Goal: Task Accomplishment & Management: Complete application form

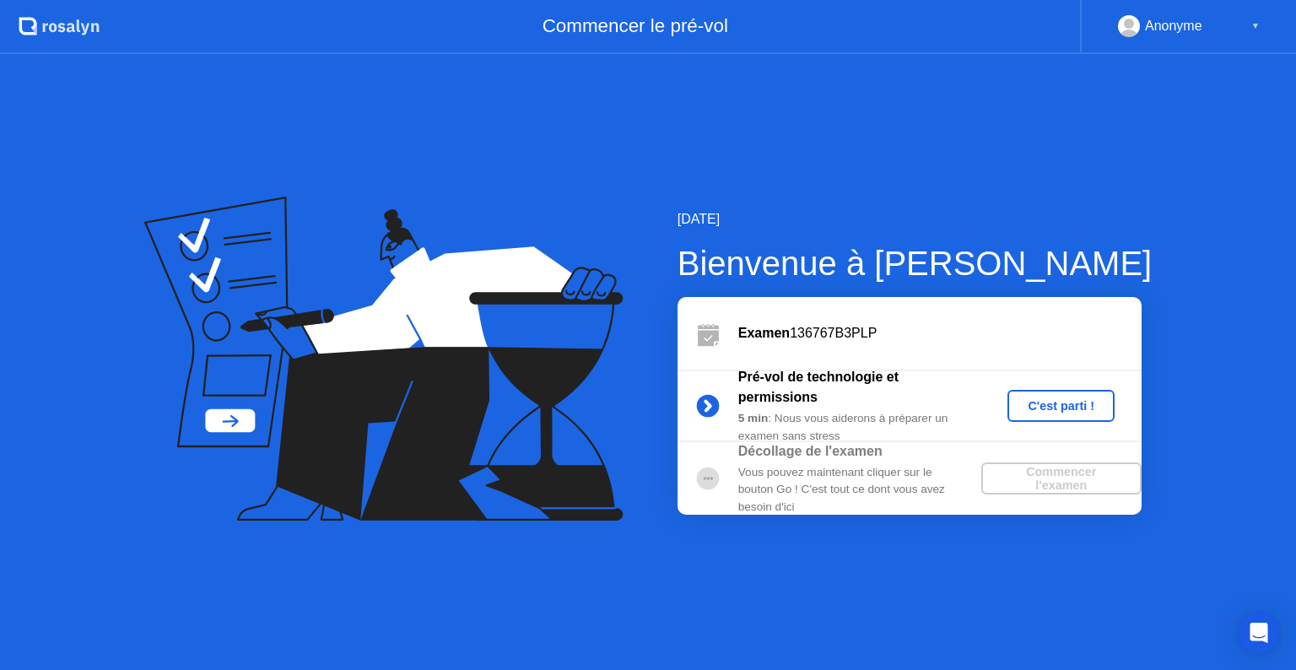
click at [1074, 411] on div "C'est parti !" at bounding box center [1061, 405] width 94 height 13
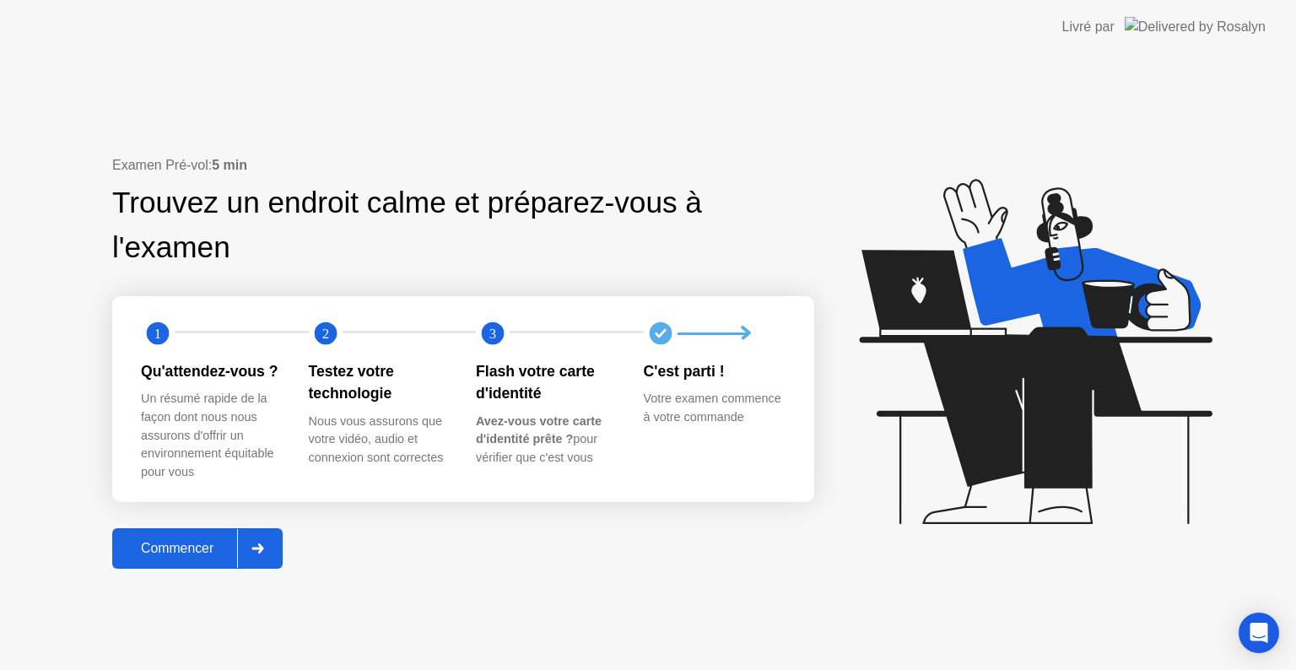
click at [184, 556] on div "Commencer" at bounding box center [177, 548] width 120 height 15
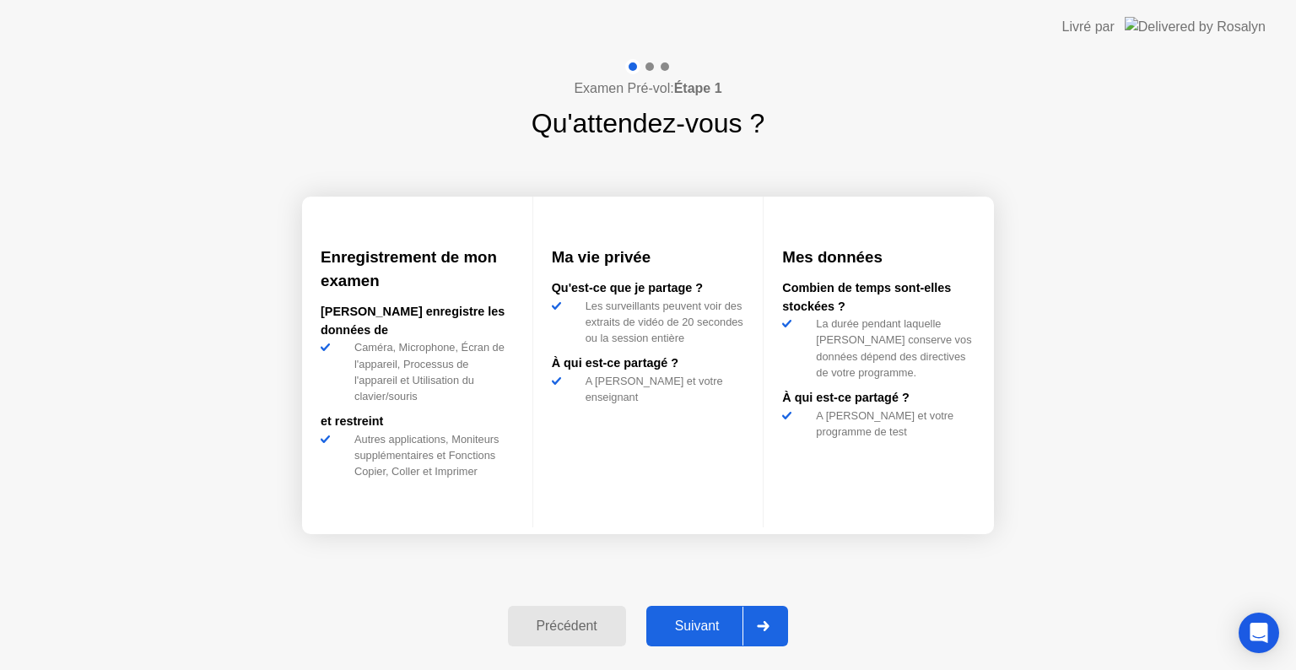
click at [725, 624] on div "Suivant" at bounding box center [697, 625] width 92 height 15
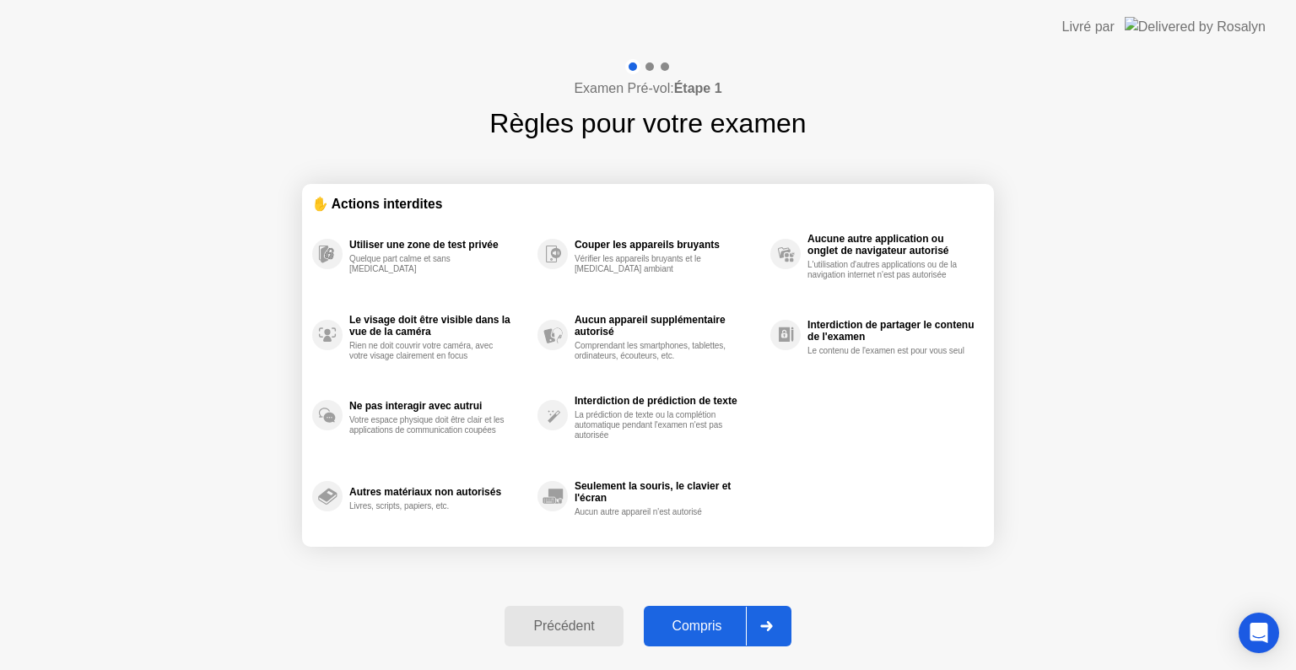
click at [724, 624] on div "Compris" at bounding box center [697, 625] width 97 height 15
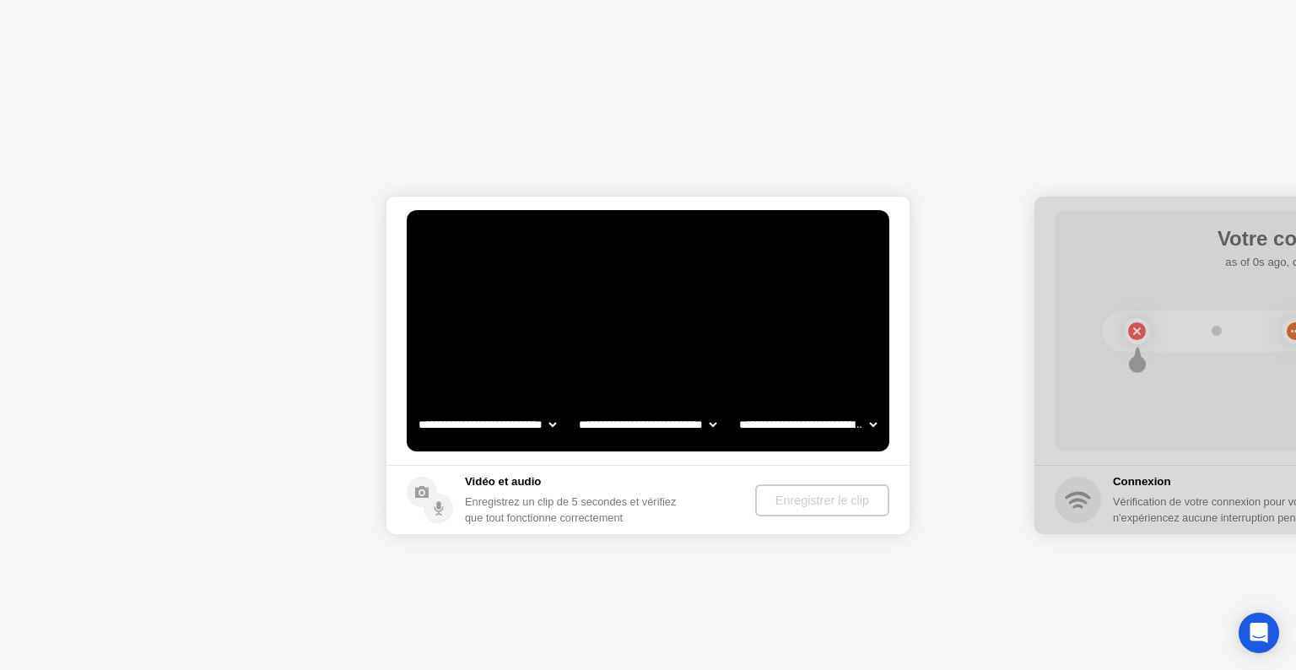
select select "**********"
select select "*******"
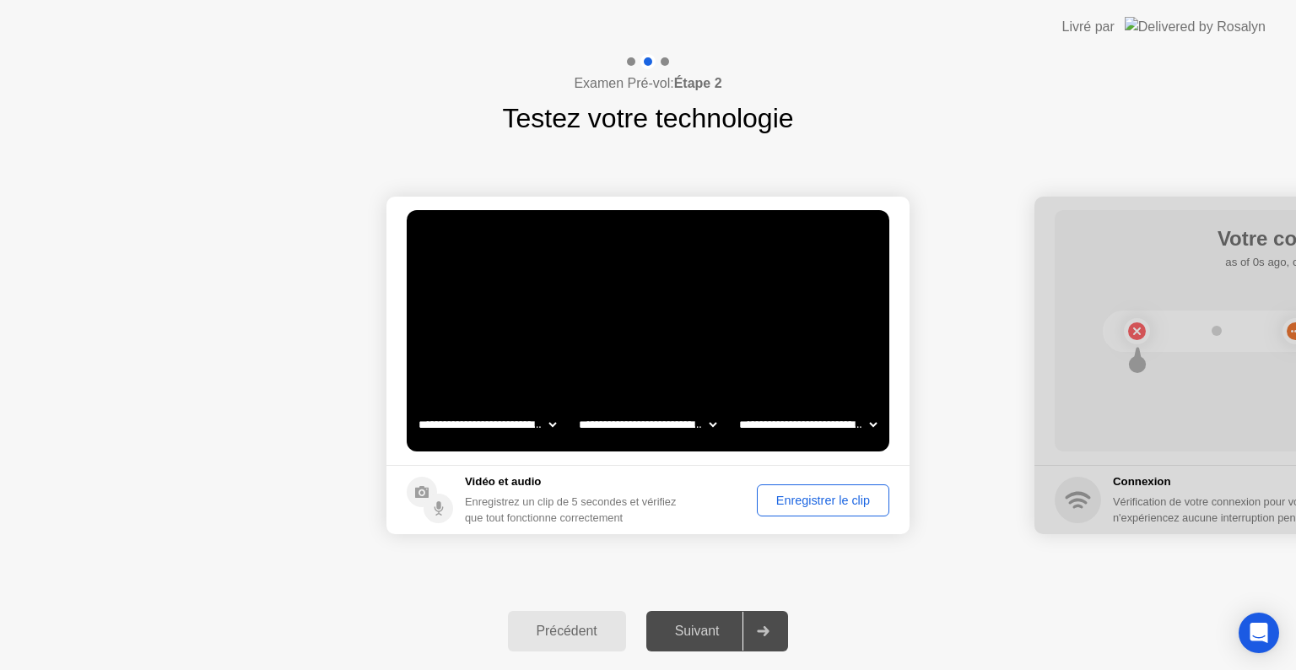
click at [794, 502] on div "Enregistrer le clip" at bounding box center [823, 499] width 121 height 13
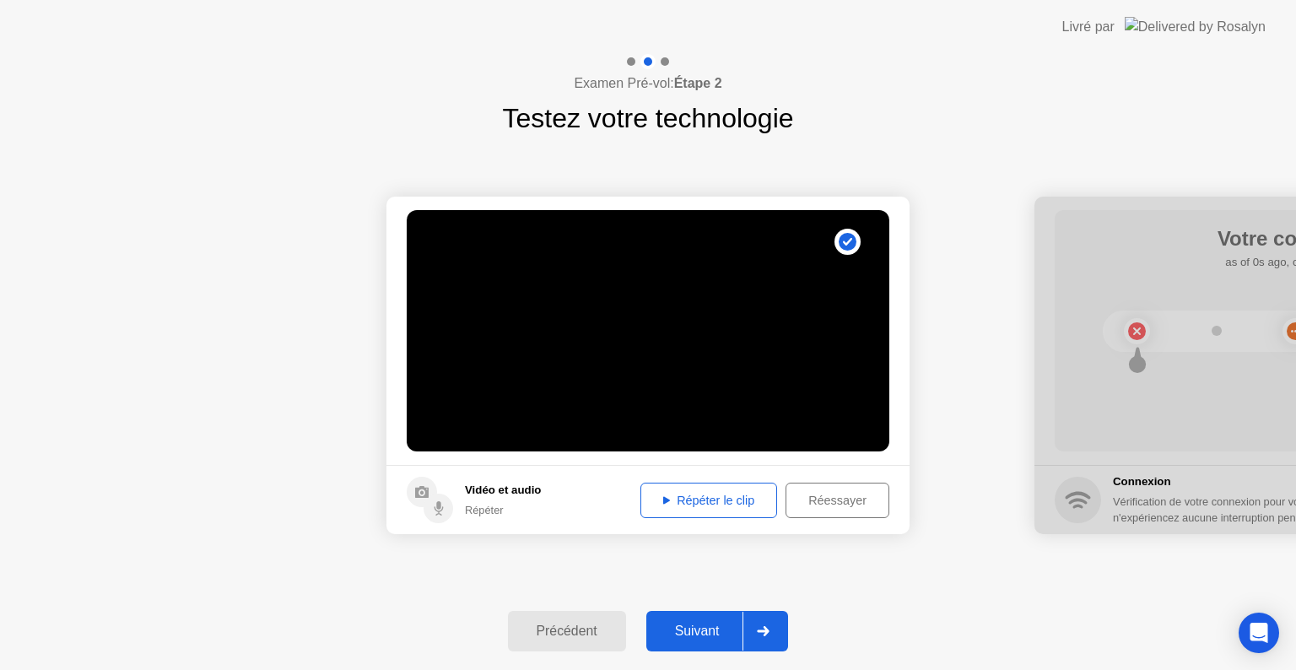
click at [688, 499] on div "Répéter le clip" at bounding box center [708, 499] width 125 height 13
click at [708, 631] on div "Suivant" at bounding box center [697, 630] width 92 height 15
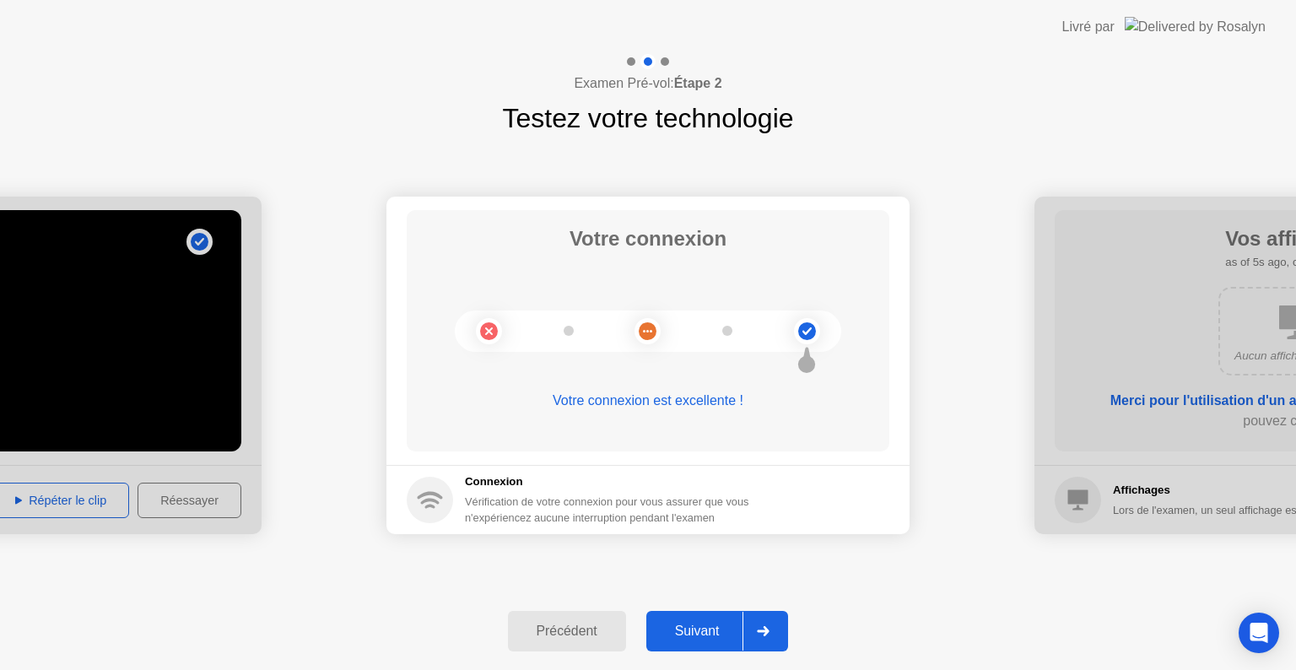
click at [706, 632] on div "Suivant" at bounding box center [697, 630] width 92 height 15
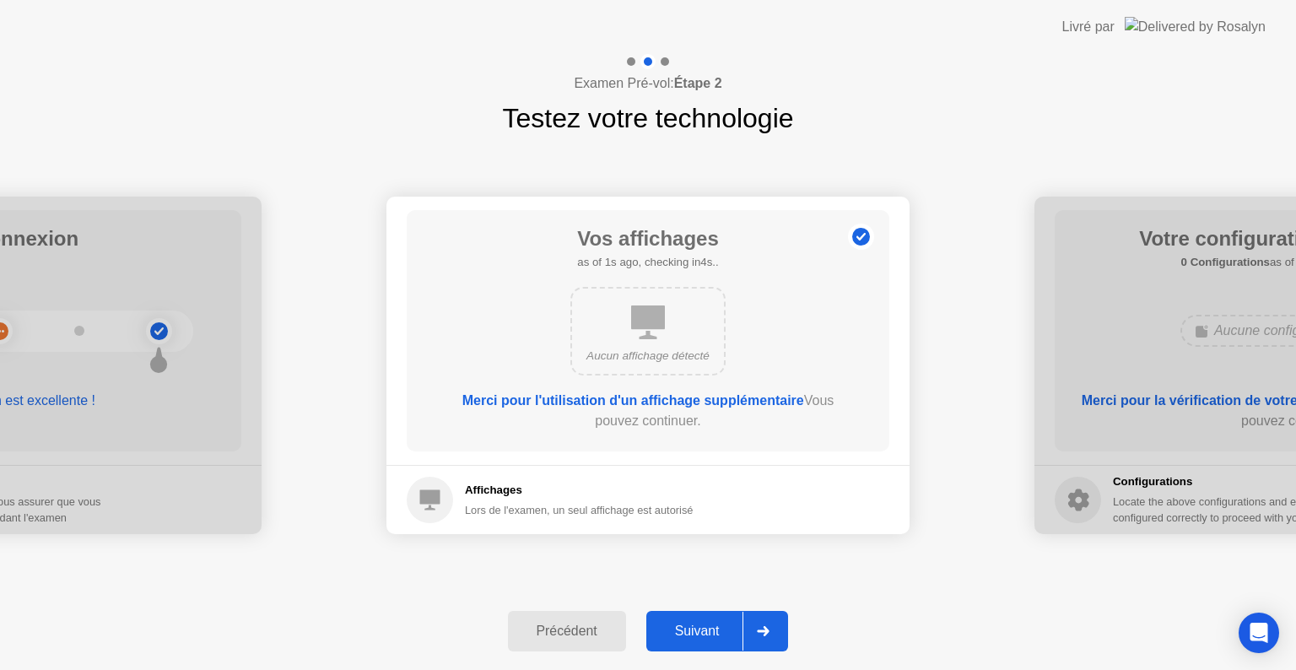
click at [706, 632] on div "Suivant" at bounding box center [697, 630] width 92 height 15
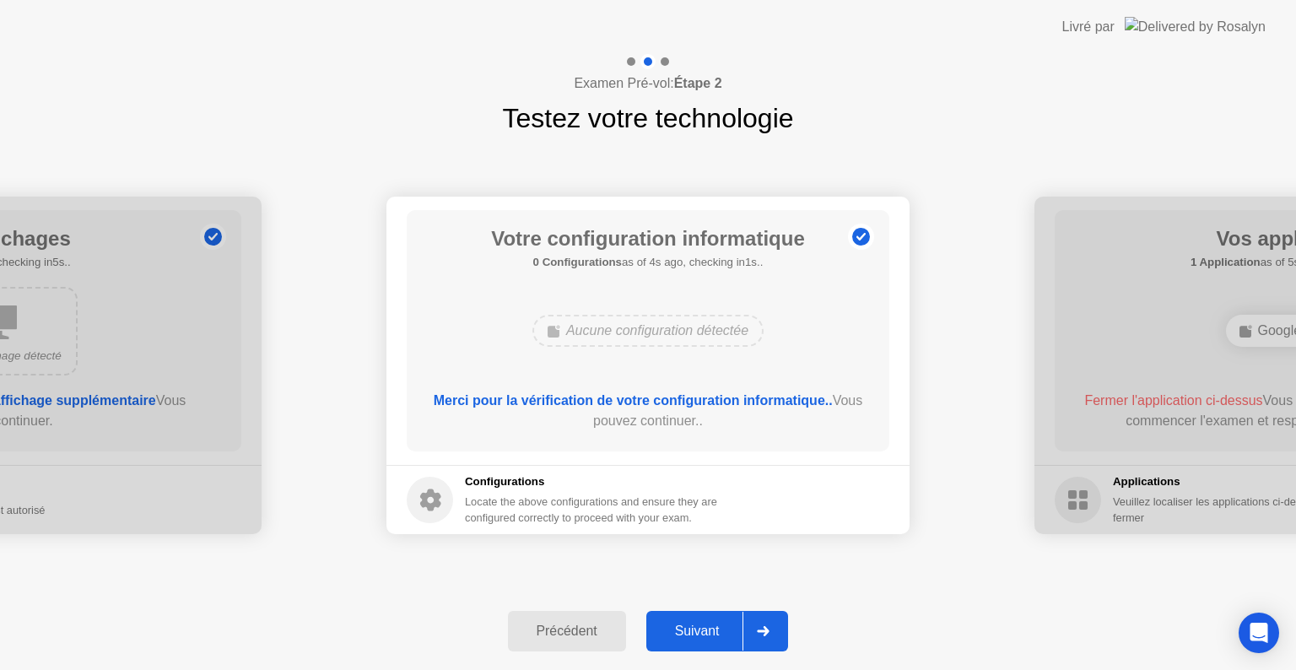
click at [706, 632] on div "Suivant" at bounding box center [697, 630] width 92 height 15
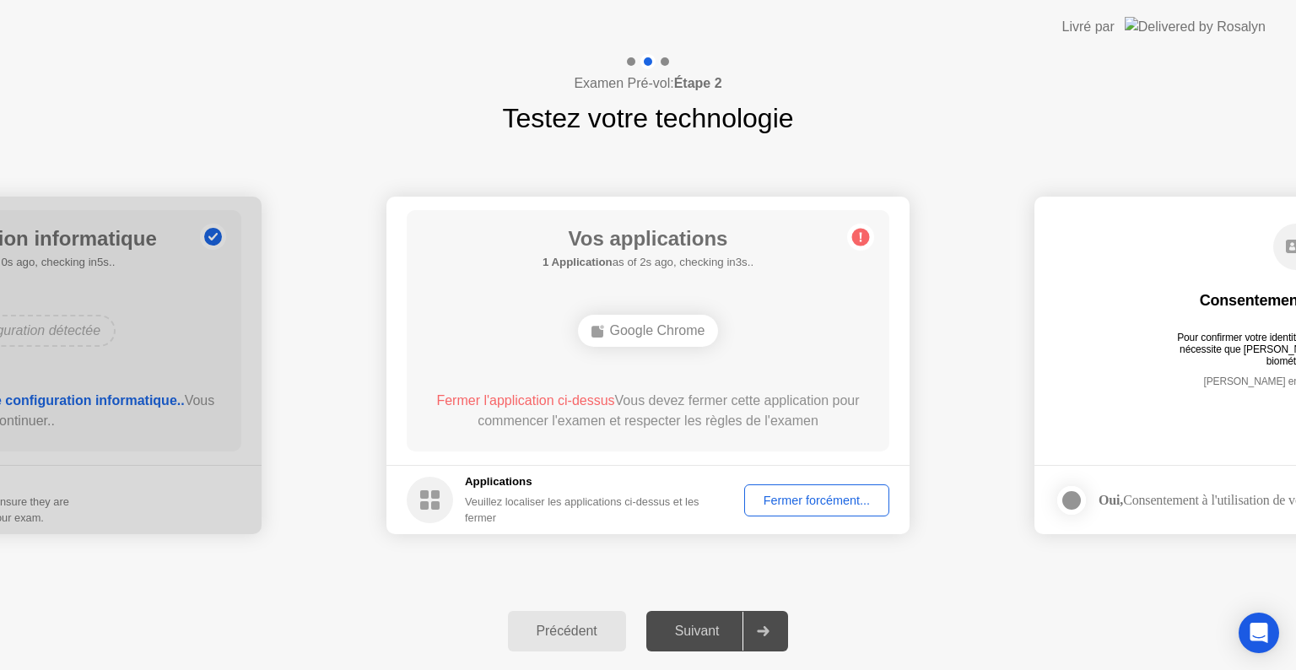
click at [795, 503] on div "Fermer forcément..." at bounding box center [816, 499] width 133 height 13
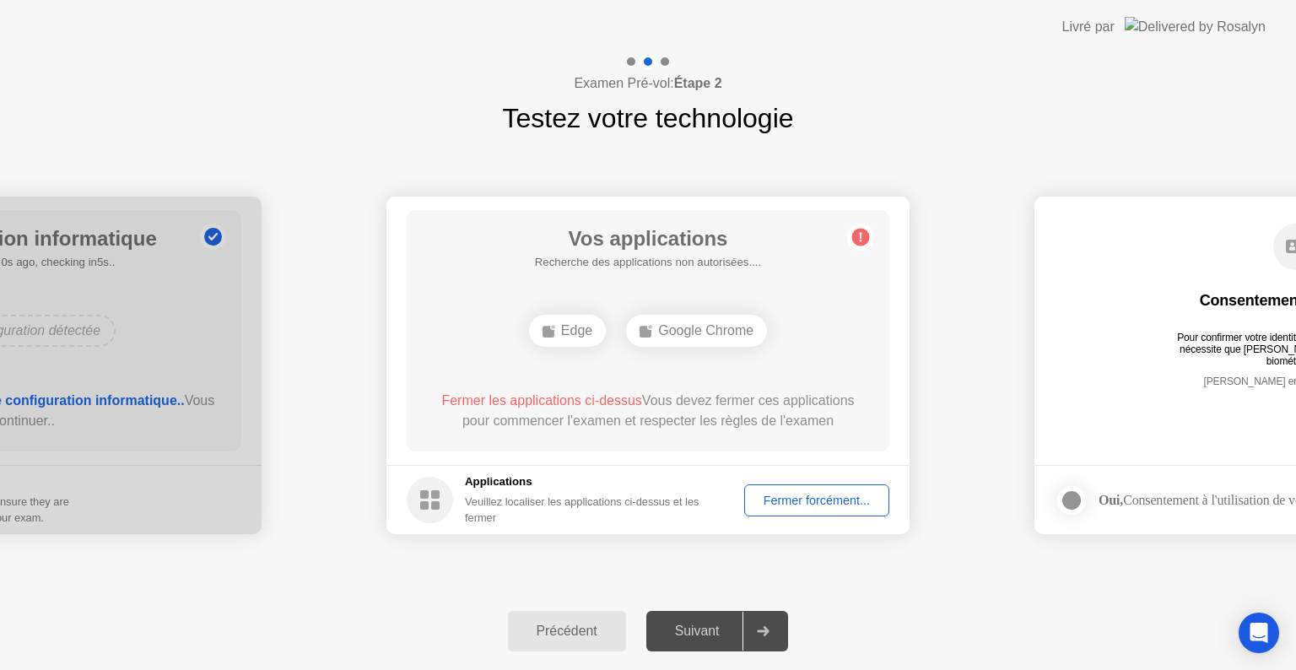
click at [1022, 602] on div "Précédent Suivant" at bounding box center [648, 631] width 1296 height 78
click at [797, 493] on div "Fermer forcément..." at bounding box center [816, 499] width 133 height 13
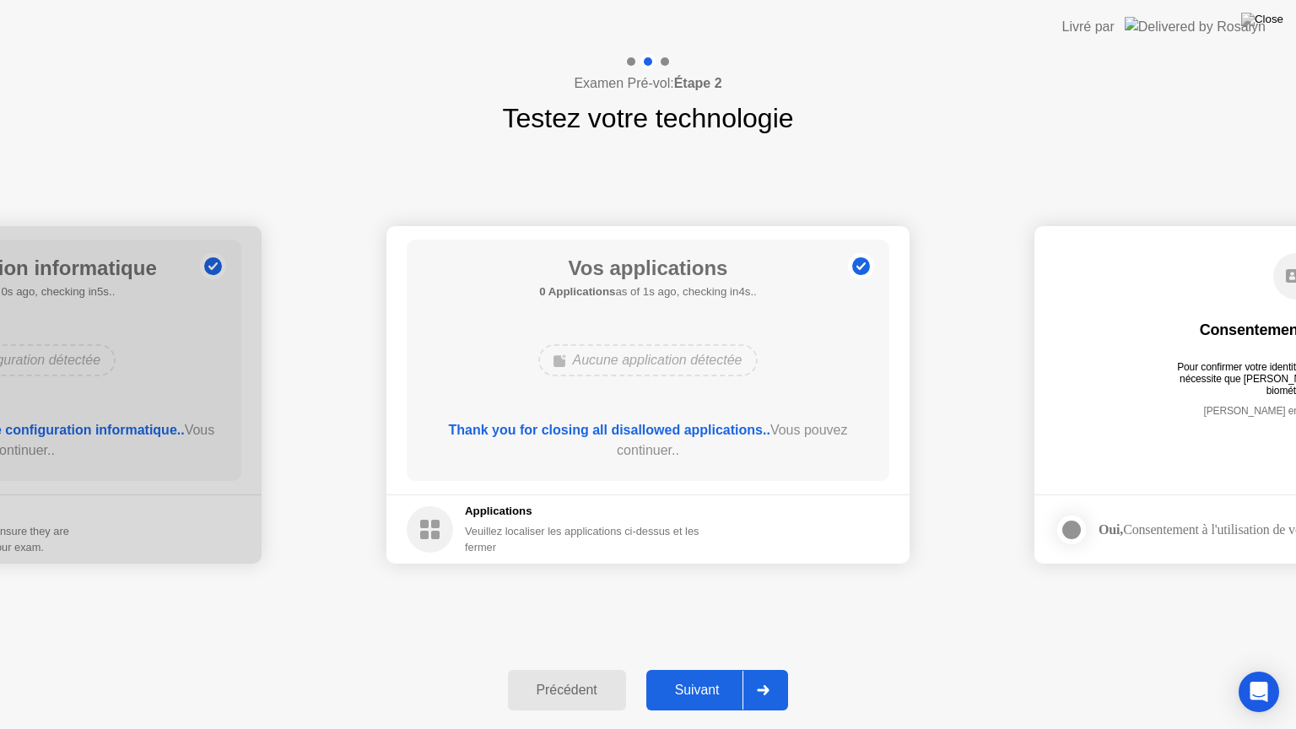
click at [677, 669] on div "Suivant" at bounding box center [697, 689] width 92 height 15
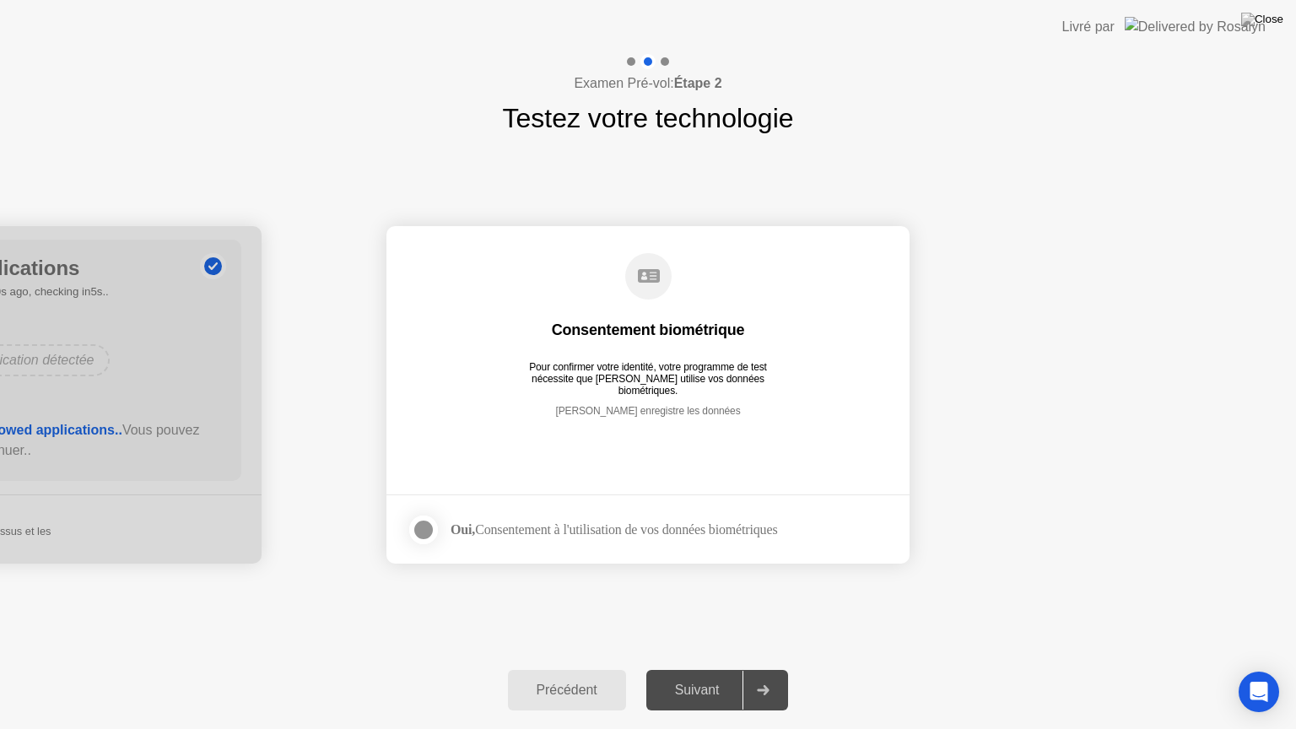
click at [426, 532] on div at bounding box center [423, 530] width 20 height 20
click at [697, 669] on div "Suivant" at bounding box center [697, 689] width 92 height 15
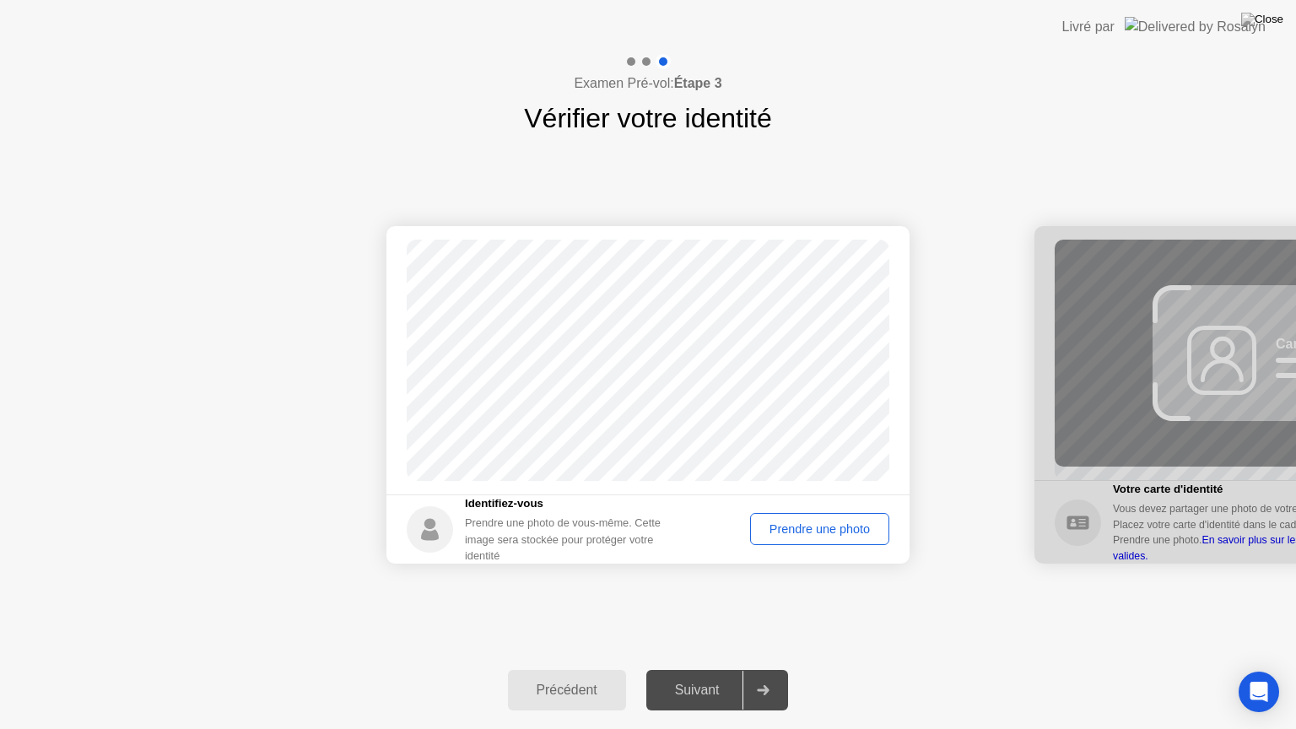
click at [833, 531] on div "Prendre une photo" at bounding box center [819, 528] width 127 height 13
click at [668, 669] on div "Suivant" at bounding box center [697, 689] width 92 height 15
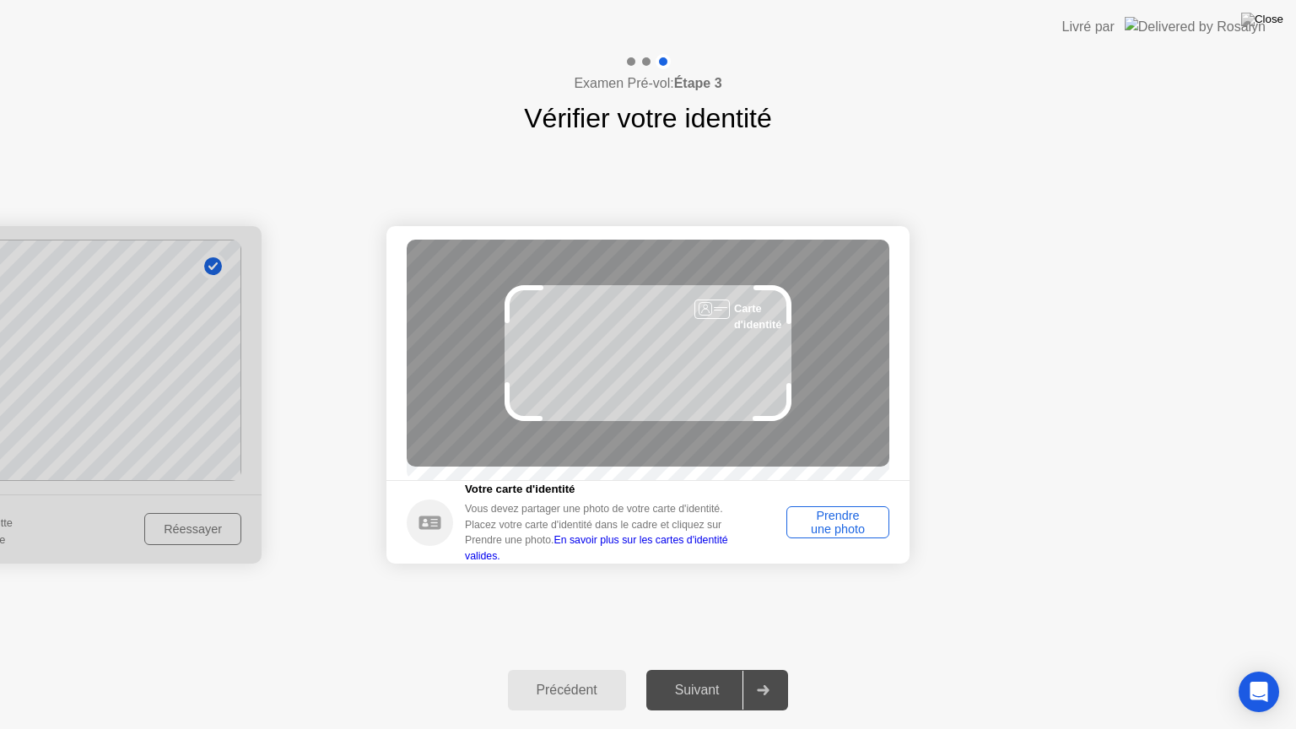
click at [845, 516] on div "Prendre une photo" at bounding box center [837, 522] width 91 height 27
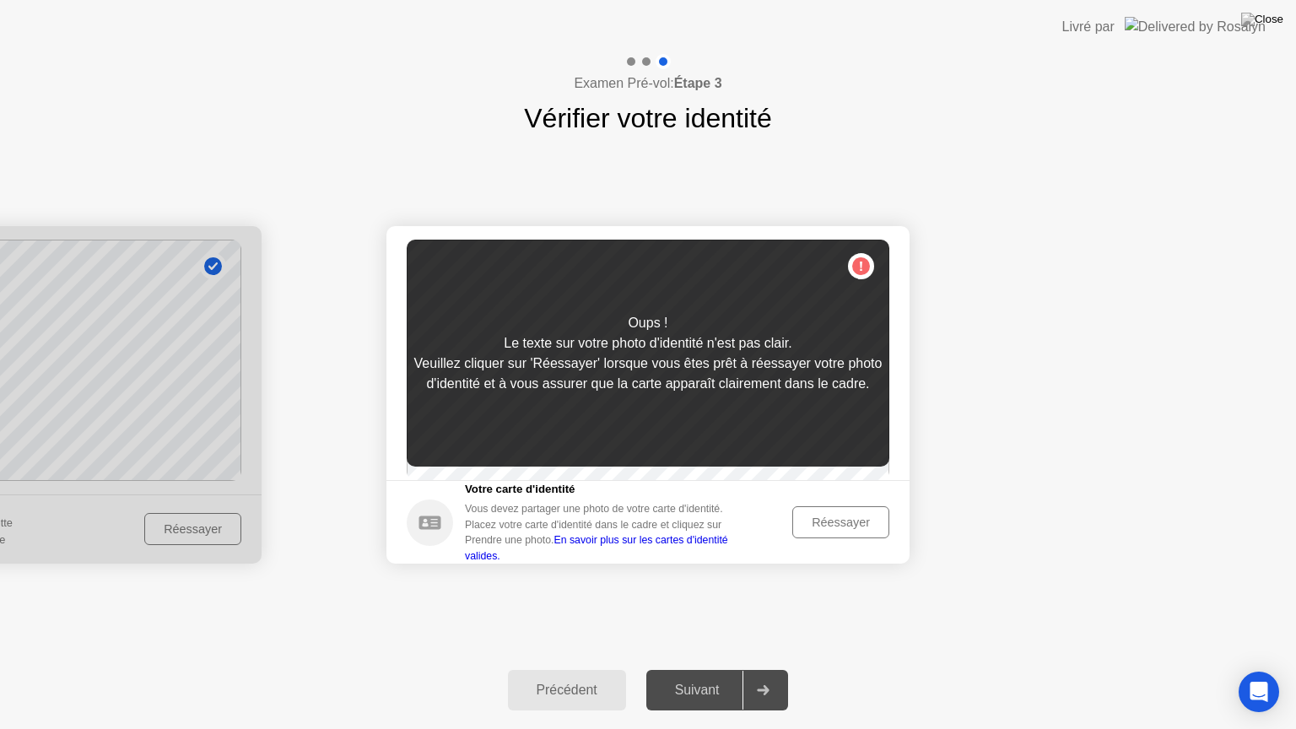
click at [850, 529] on div "Réessayer" at bounding box center [840, 521] width 85 height 13
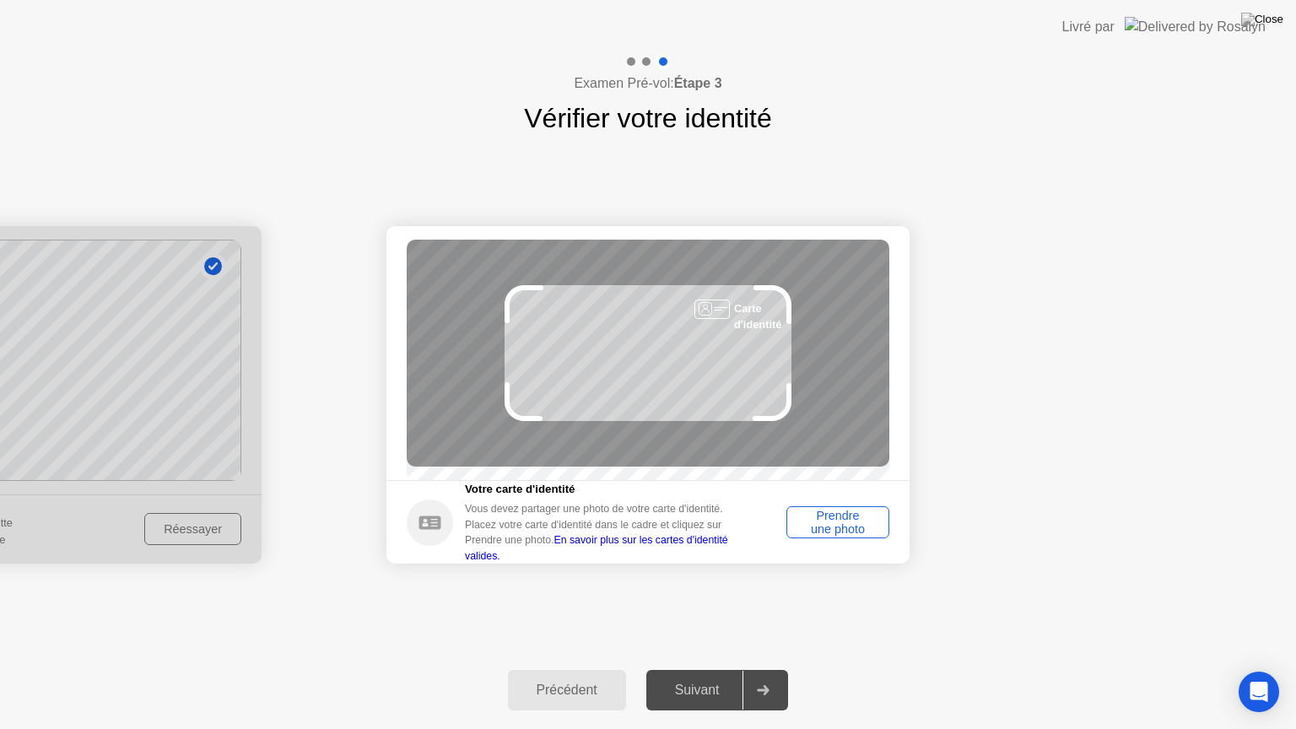
click at [851, 530] on div "Prendre une photo" at bounding box center [837, 522] width 91 height 27
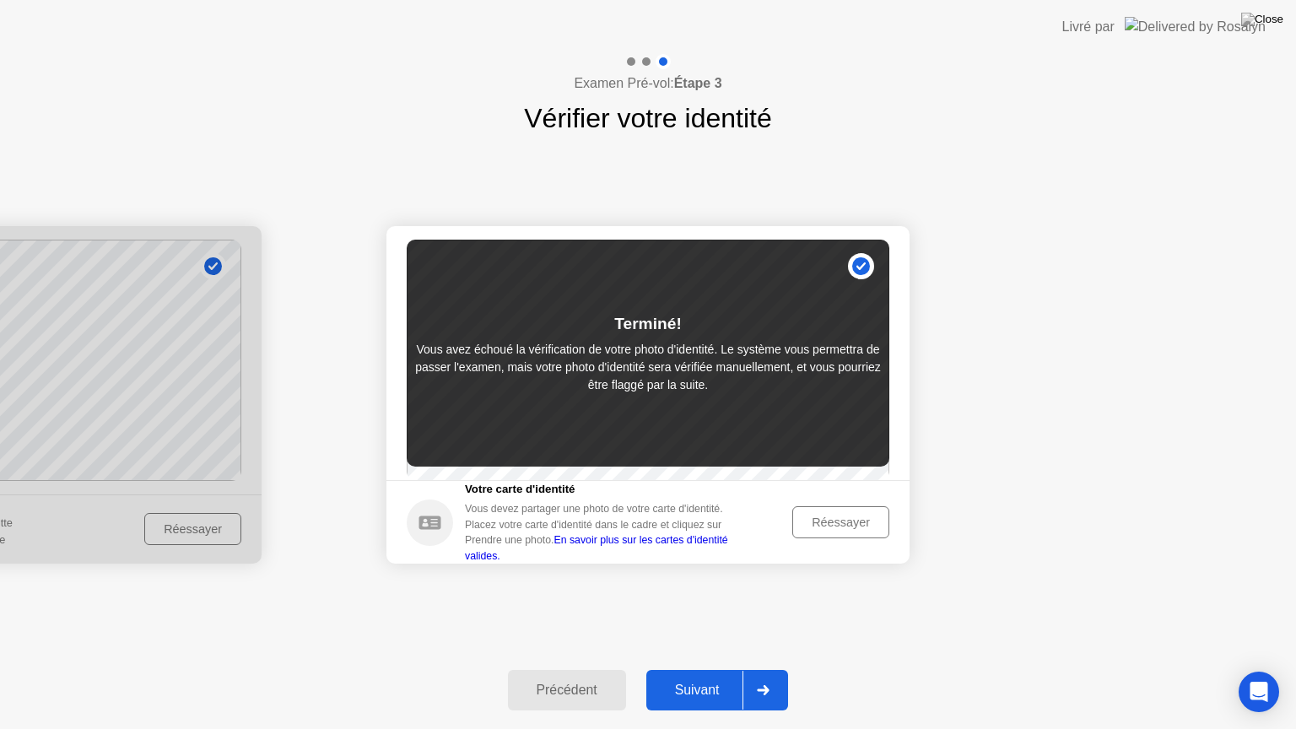
click at [685, 669] on div "Suivant" at bounding box center [697, 689] width 92 height 15
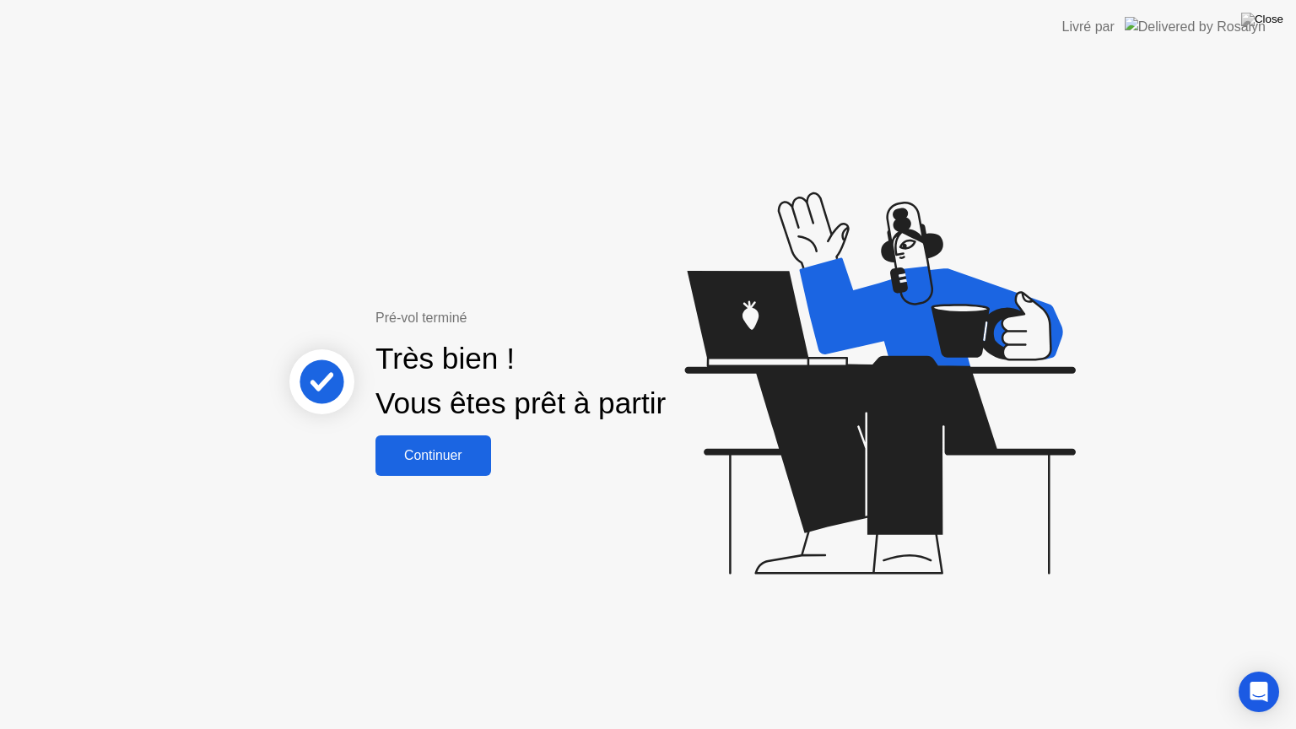
click at [460, 448] on div "Continuer" at bounding box center [432, 455] width 105 height 15
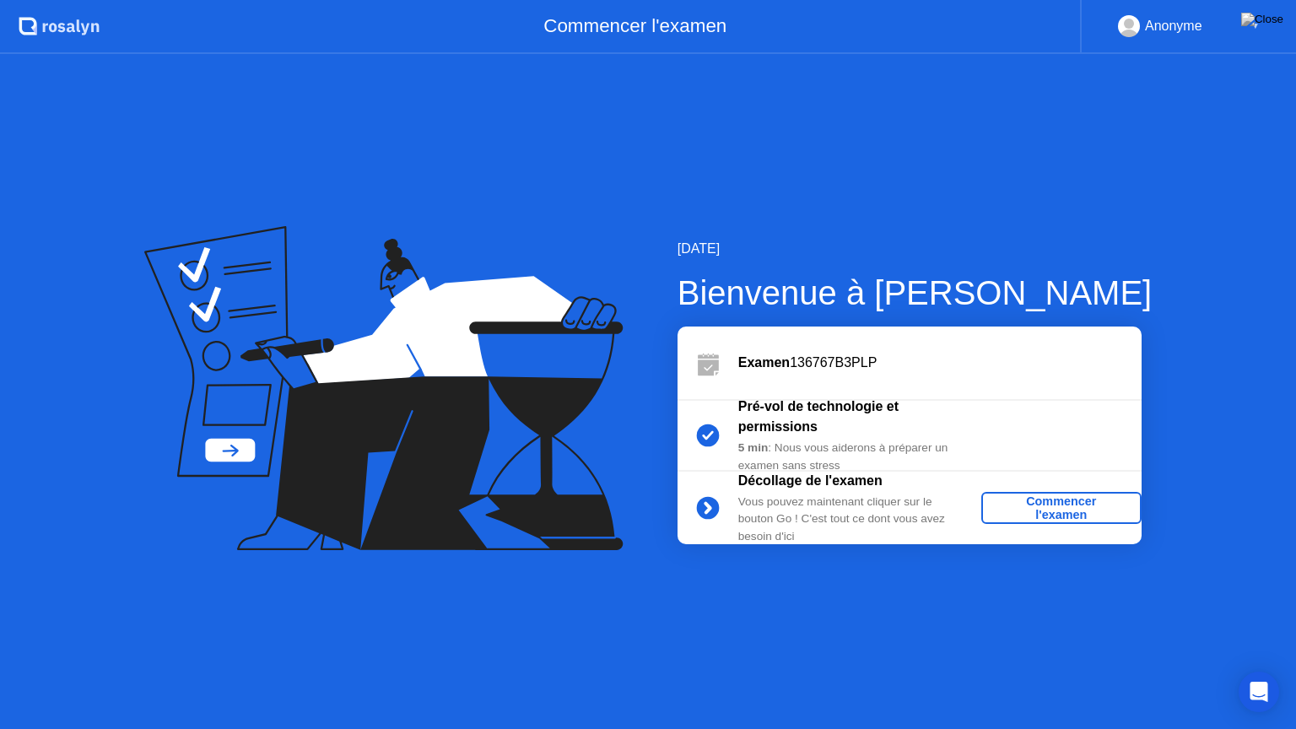
click at [1082, 511] on div "Commencer l'examen" at bounding box center [1061, 507] width 147 height 27
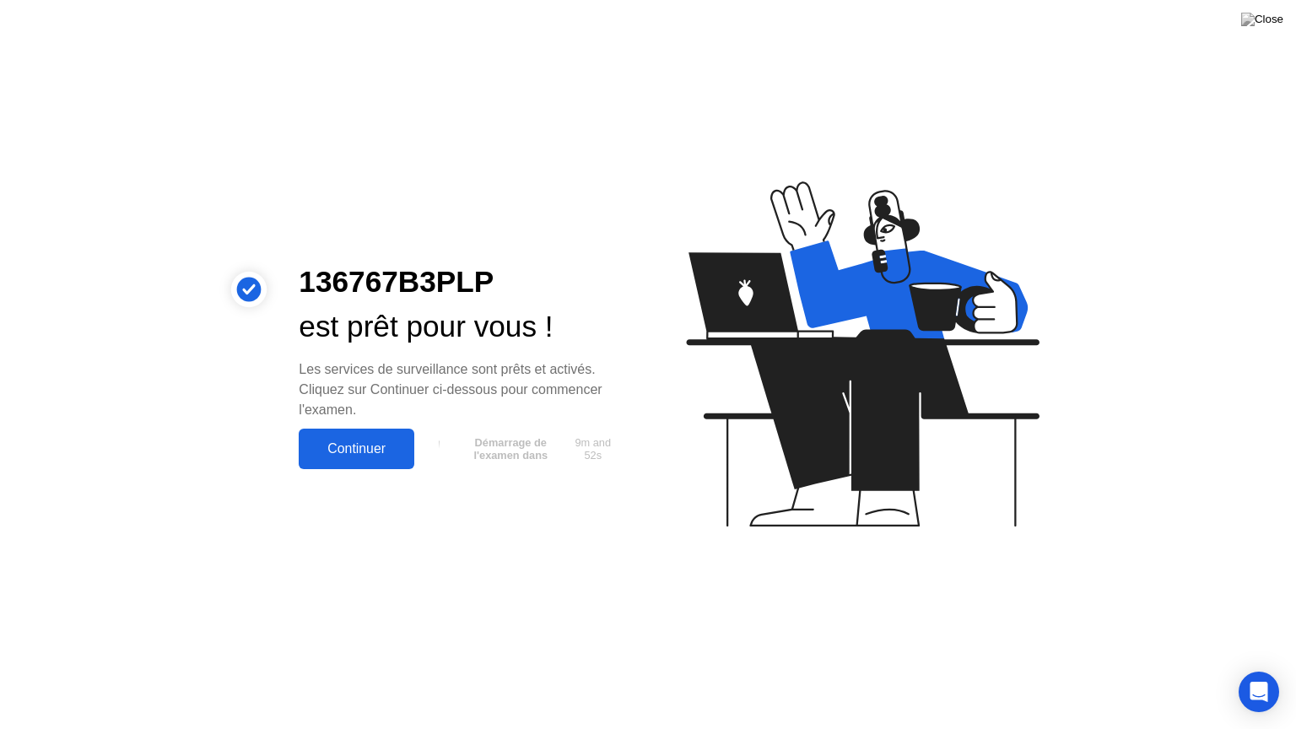
click at [334, 449] on div "Continuer" at bounding box center [356, 448] width 105 height 15
